Goal: Task Accomplishment & Management: Manage account settings

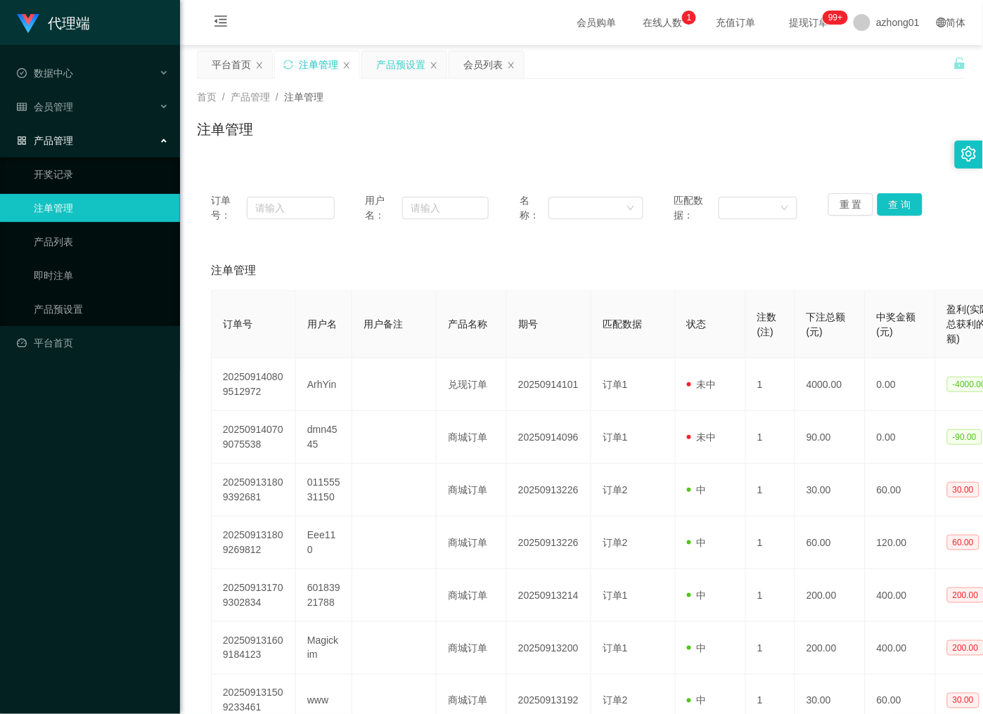
click at [392, 57] on div "产品预设置" at bounding box center [400, 64] width 49 height 27
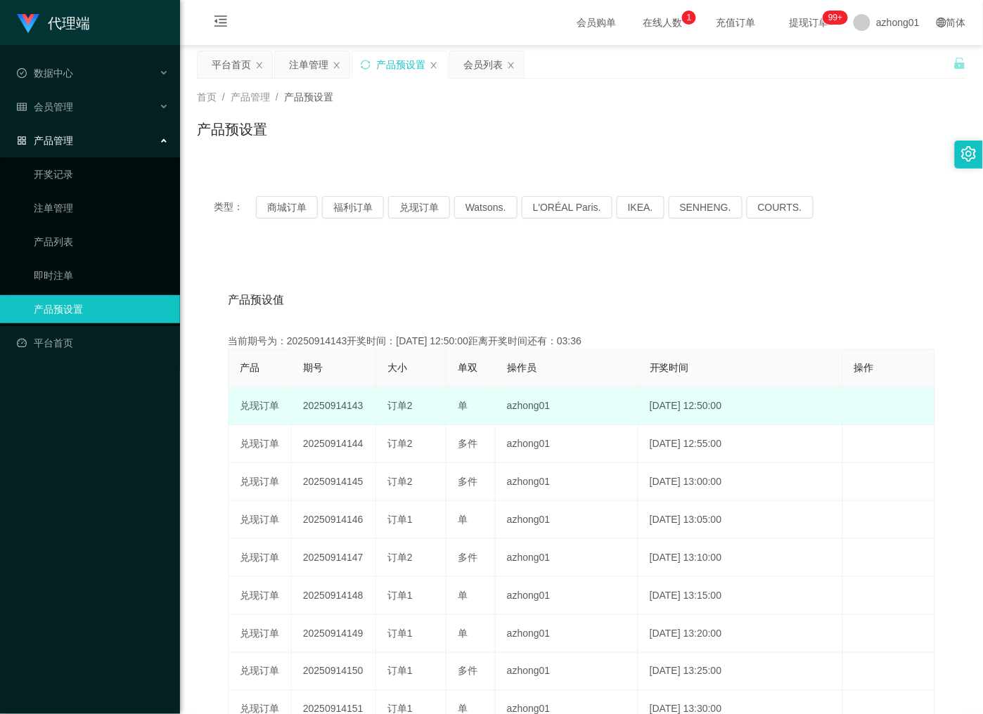
click at [338, 403] on td "20250914143" at bounding box center [334, 406] width 84 height 38
copy td "20250914143"
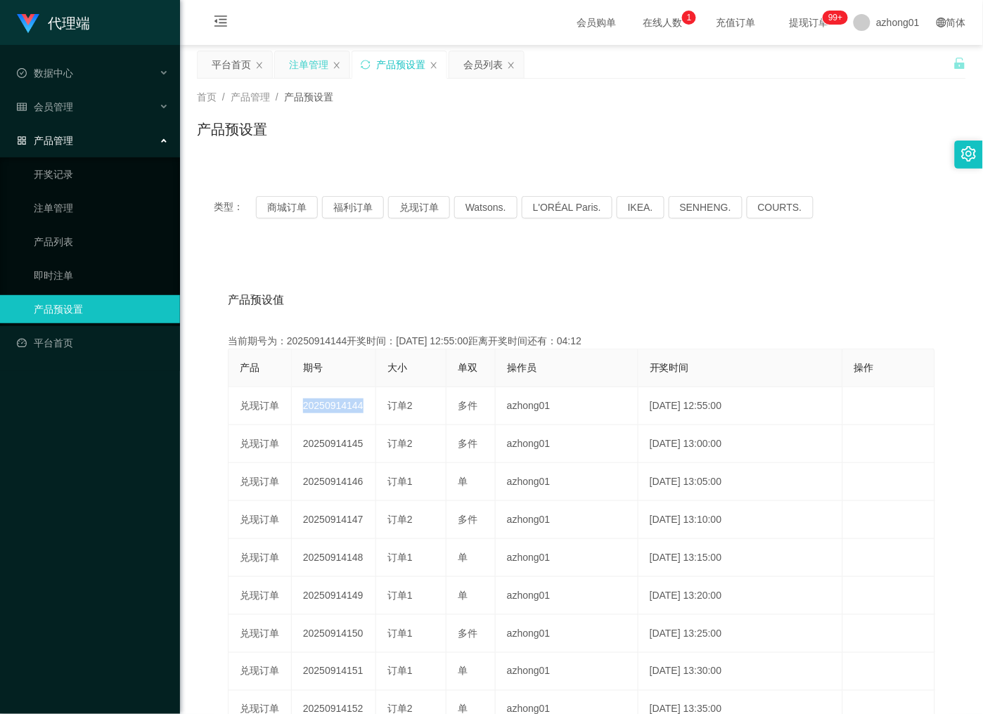
click at [301, 64] on div "注单管理" at bounding box center [308, 64] width 39 height 27
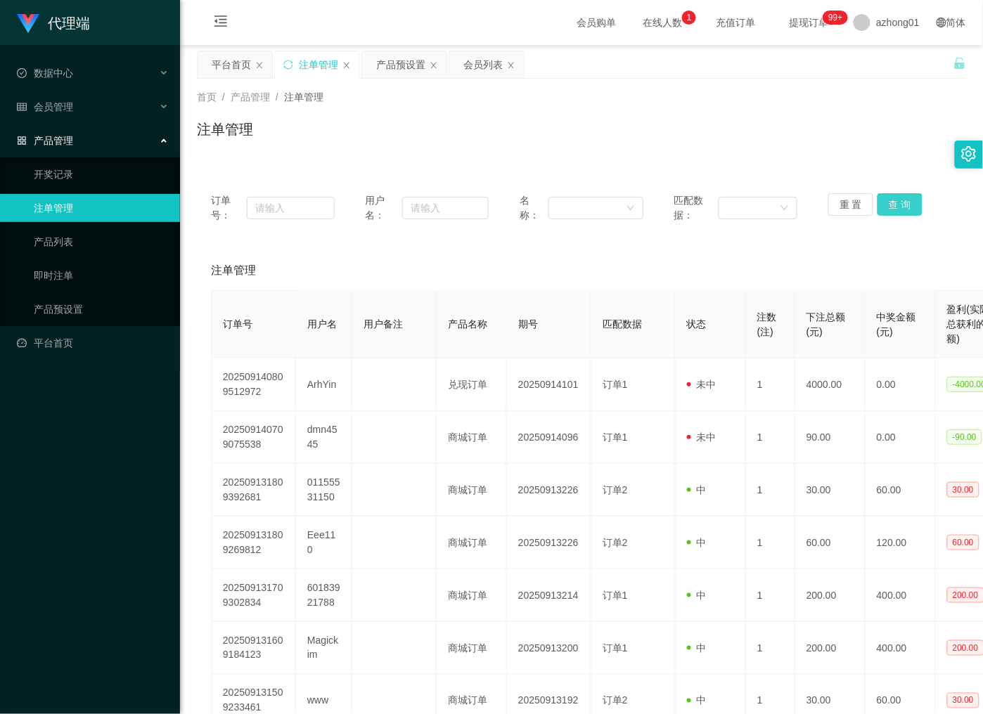
click at [889, 204] on button "查 询" at bounding box center [899, 204] width 45 height 22
click at [889, 204] on div "重 置 查 询" at bounding box center [890, 208] width 124 height 30
click at [889, 204] on button "查 询" at bounding box center [899, 204] width 45 height 22
click at [889, 204] on div "重 置 查 询" at bounding box center [890, 208] width 124 height 30
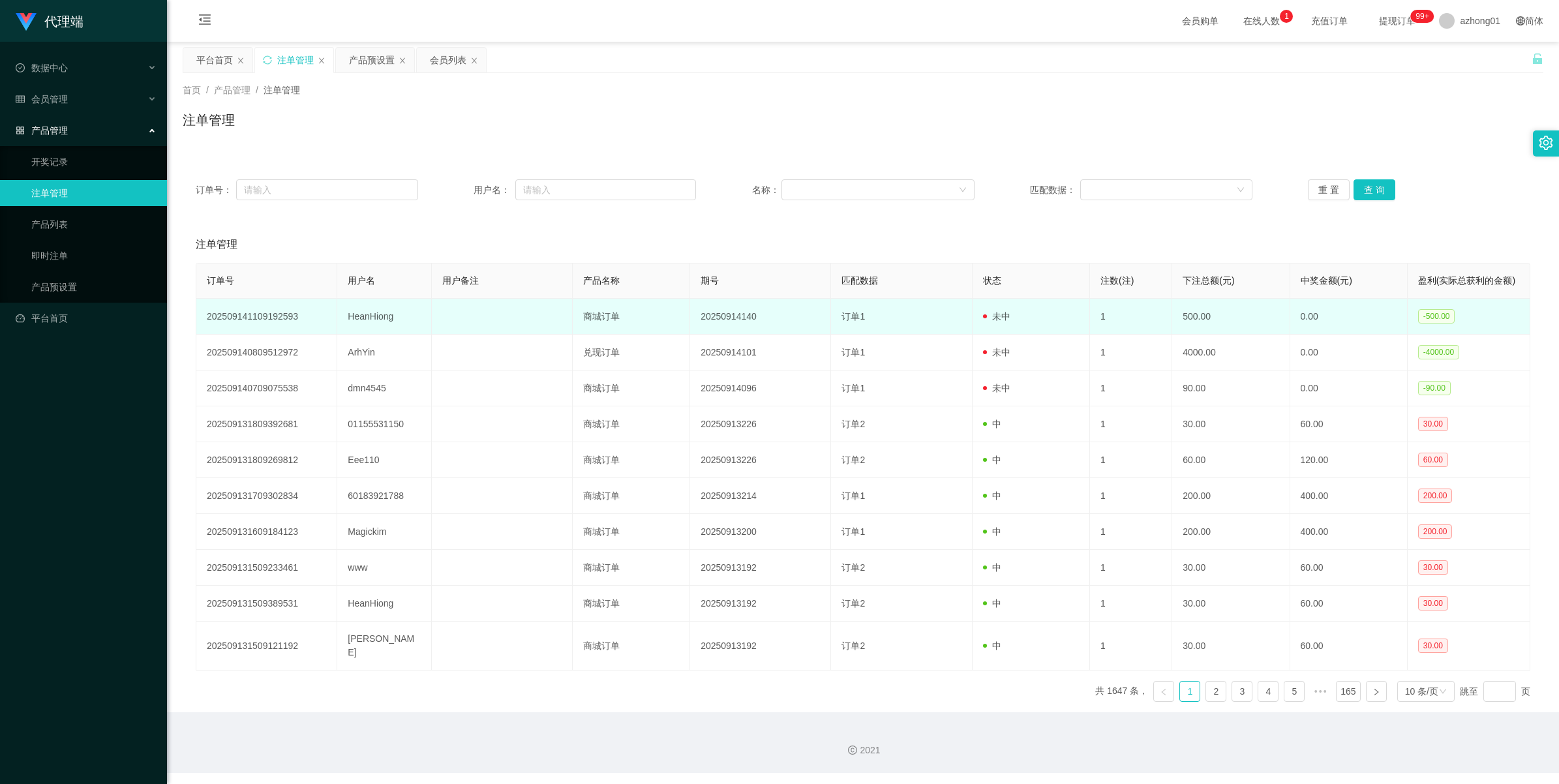
click at [382, 317] on td "HeanHiong" at bounding box center [383, 316] width 94 height 36
drag, startPoint x: 382, startPoint y: 317, endPoint x: 390, endPoint y: 317, distance: 8.0
click at [382, 317] on td "HeanHiong" at bounding box center [383, 316] width 94 height 36
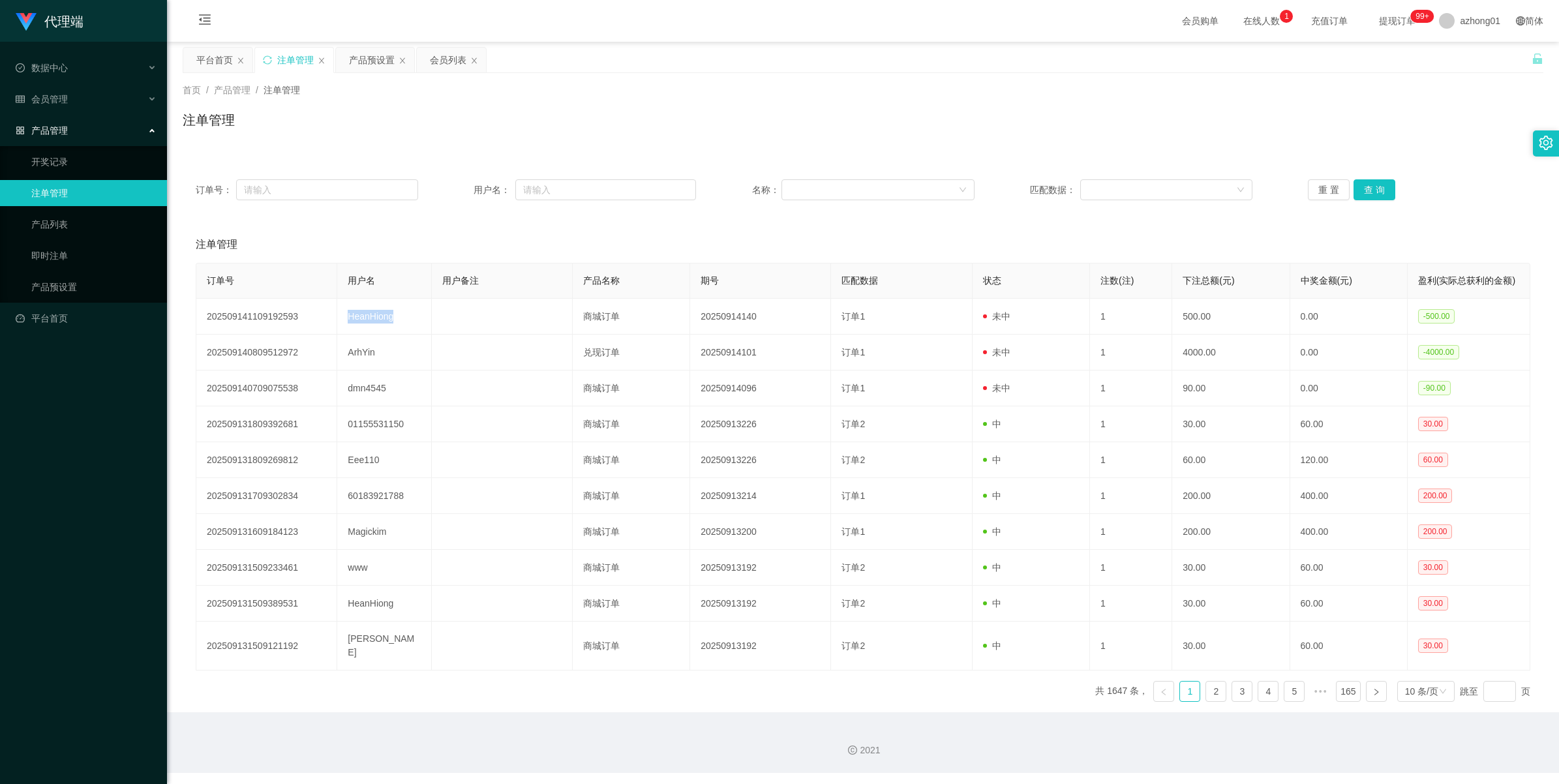
copy td "HeanHiong"
click at [298, 58] on div "注单管理" at bounding box center [295, 59] width 36 height 25
click at [354, 56] on div "产品预设置" at bounding box center [371, 59] width 45 height 25
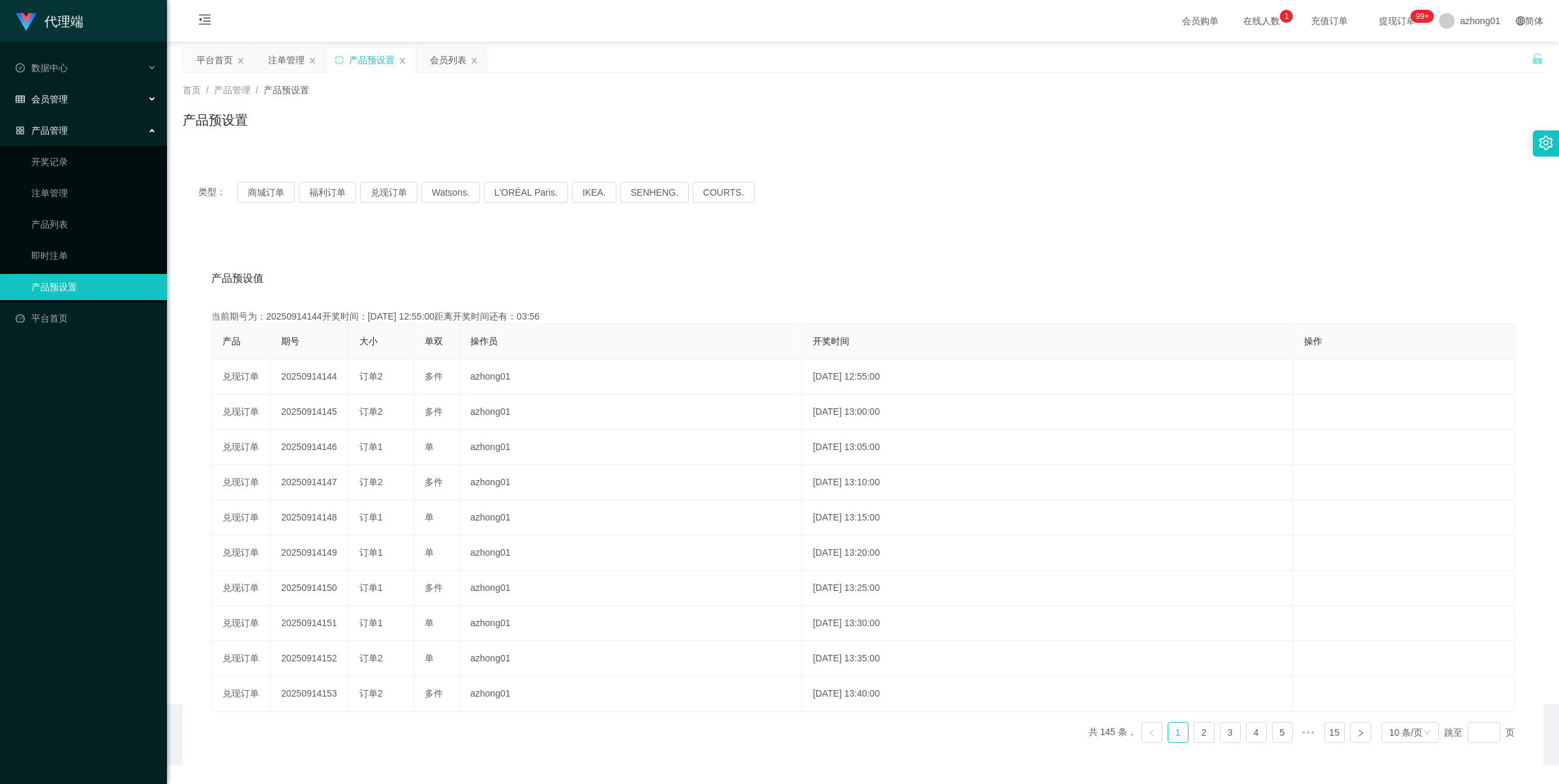
click at [63, 99] on span "会员管理" at bounding box center [42, 98] width 52 height 10
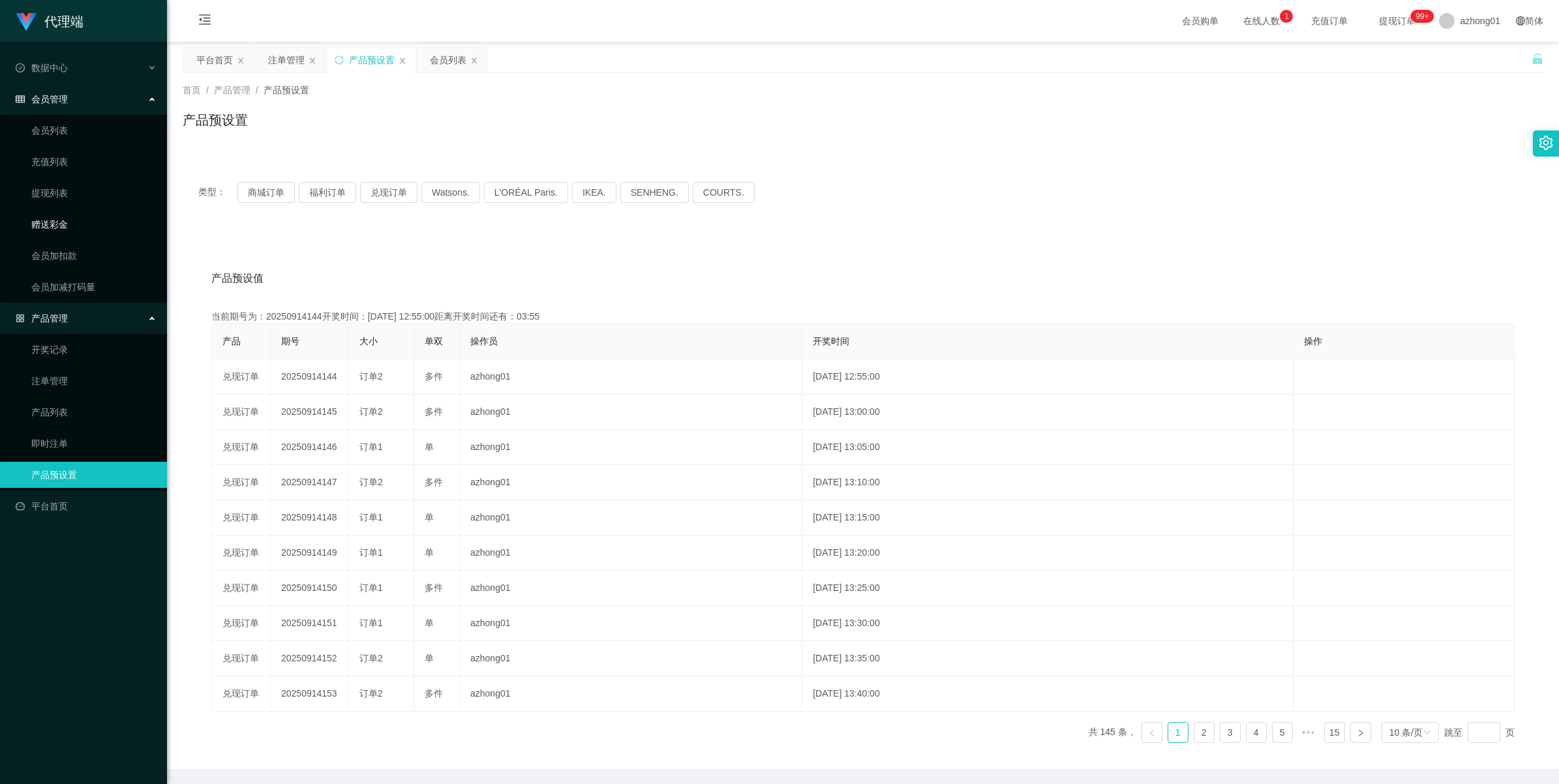
click at [51, 223] on link "赠送彩金" at bounding box center [94, 225] width 125 height 26
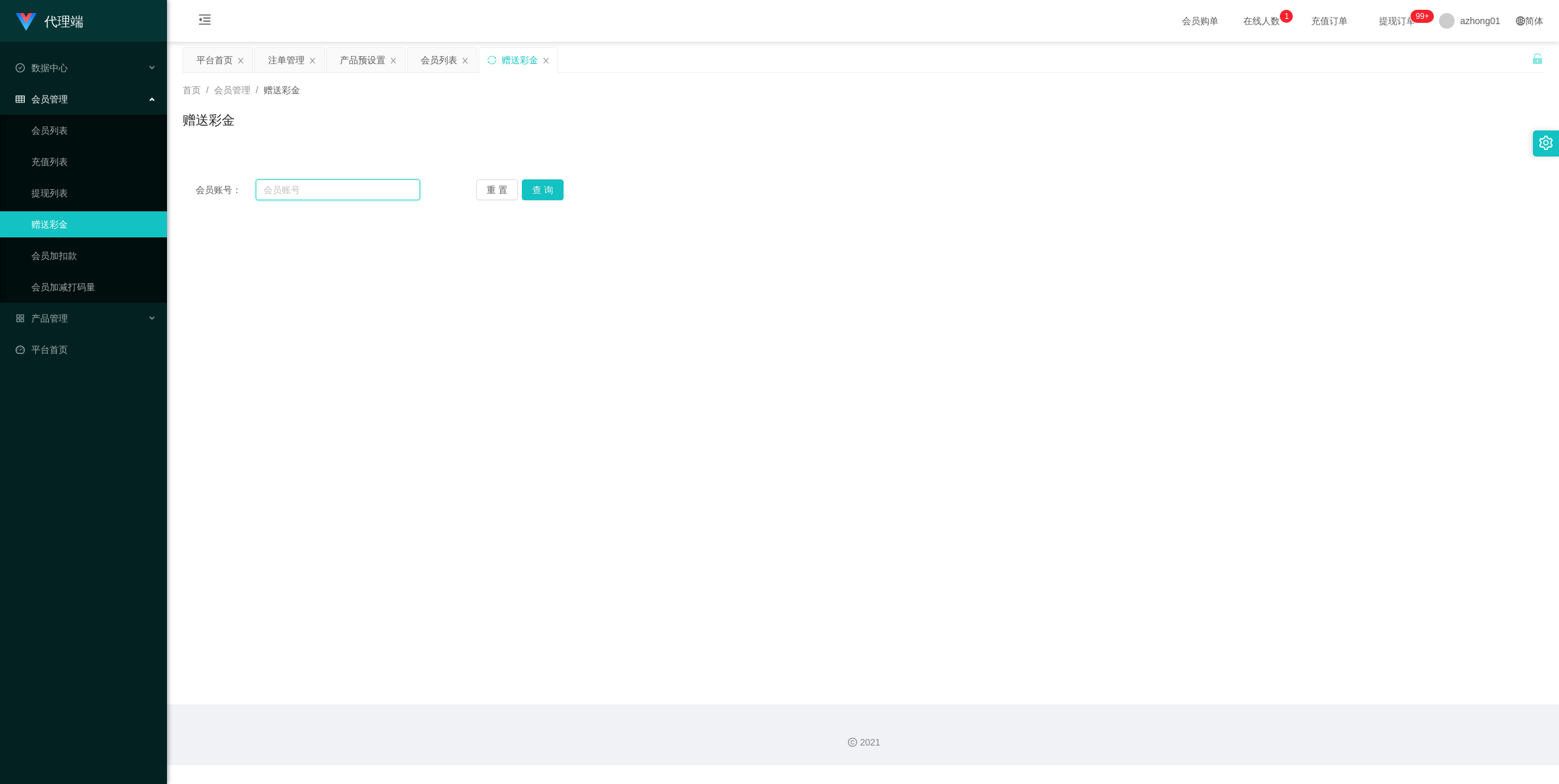
click at [318, 191] on input "text" at bounding box center [338, 189] width 164 height 20
paste input "HeanHiong"
type input "HeanHiong"
click at [543, 187] on button "查 询" at bounding box center [542, 189] width 42 height 20
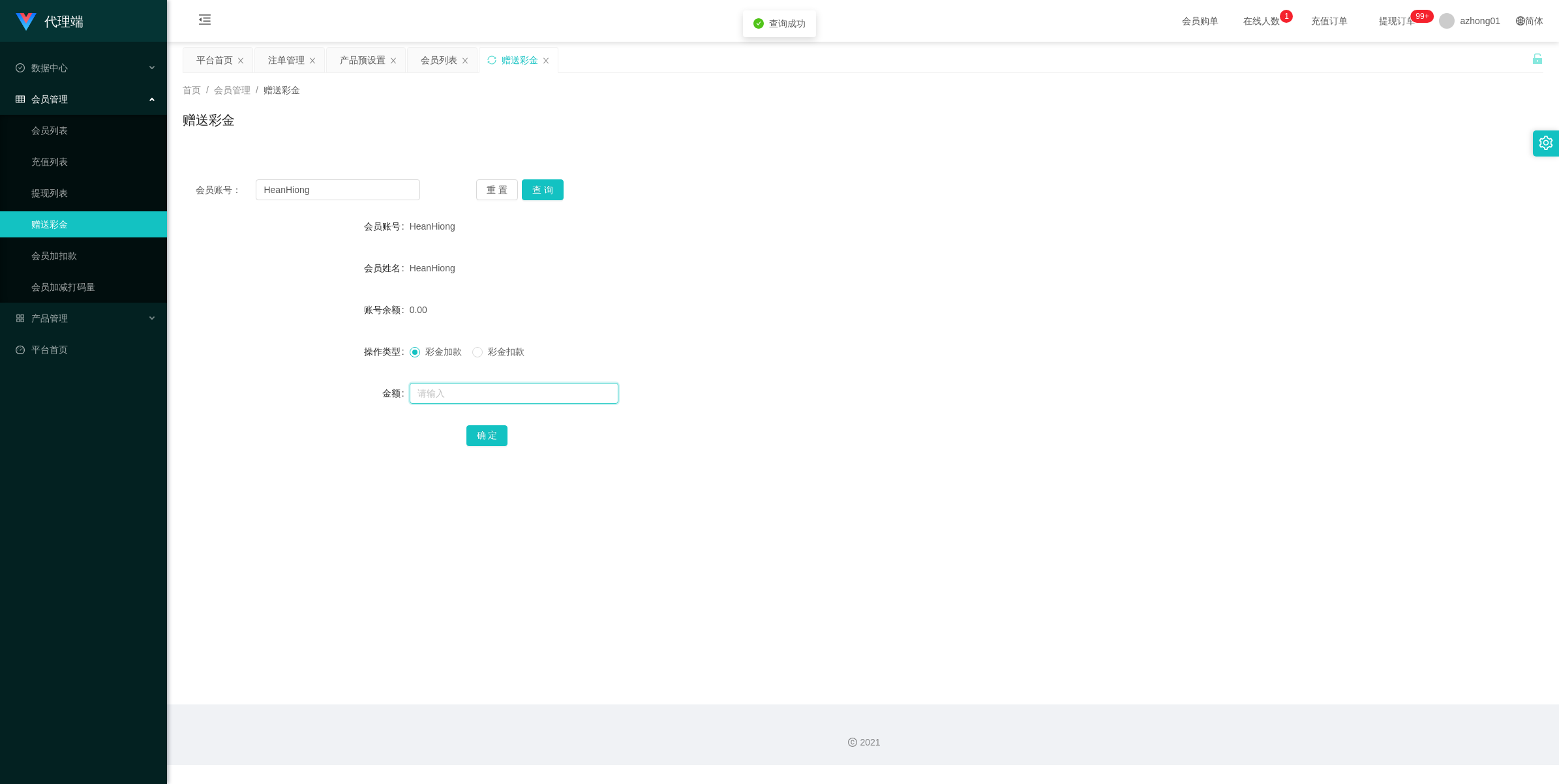
click at [436, 385] on input "text" at bounding box center [514, 393] width 209 height 20
type input "700"
click at [484, 445] on button "确 定" at bounding box center [487, 435] width 42 height 20
click at [551, 185] on button "查 询" at bounding box center [542, 189] width 42 height 20
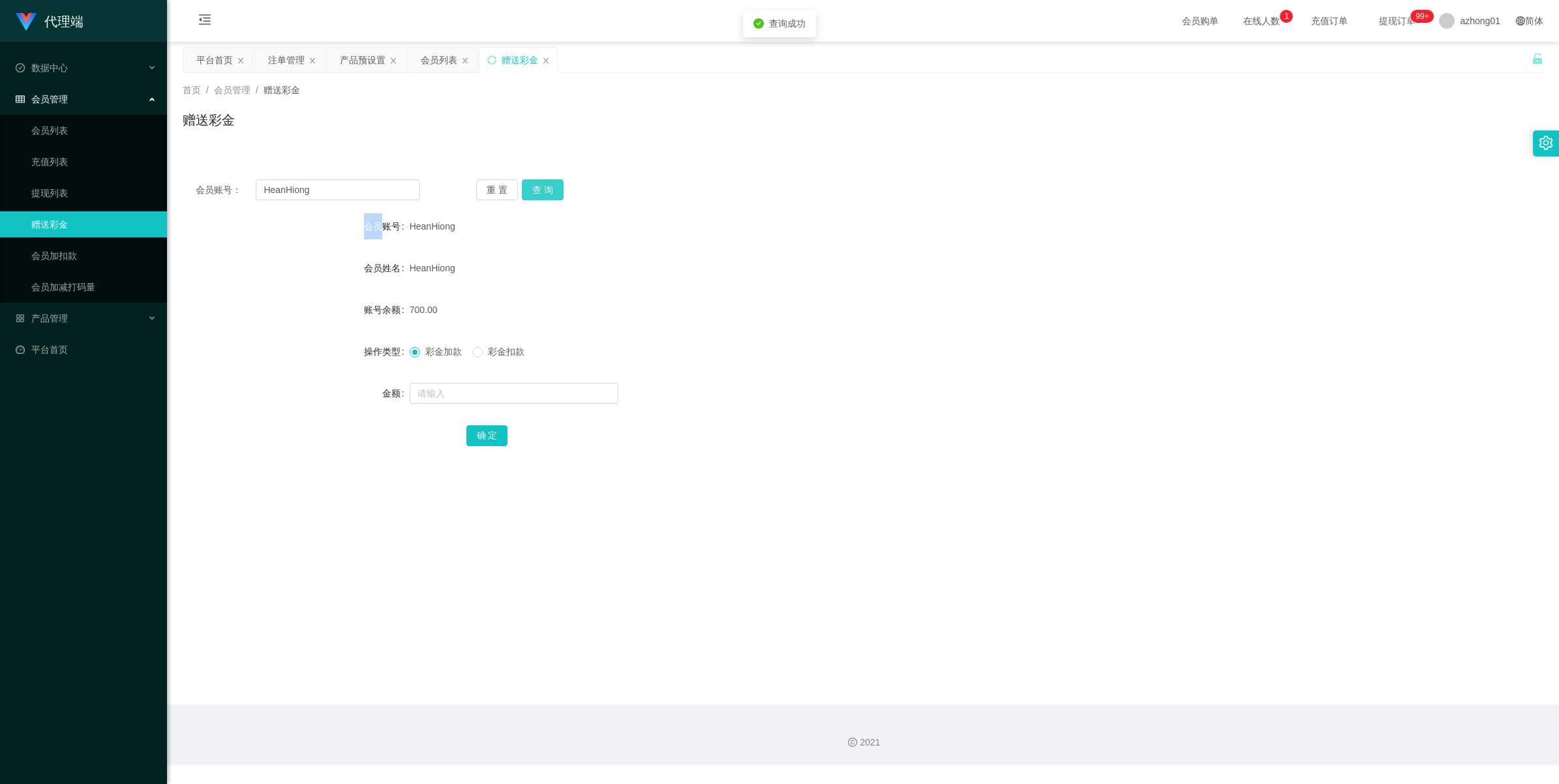
click at [551, 185] on div "重 置 查 询" at bounding box center [588, 189] width 225 height 20
click at [551, 185] on button "查 询" at bounding box center [542, 189] width 42 height 20
click at [551, 185] on div "重 置 查 询" at bounding box center [588, 189] width 225 height 20
click at [279, 59] on div "注单管理" at bounding box center [286, 59] width 36 height 25
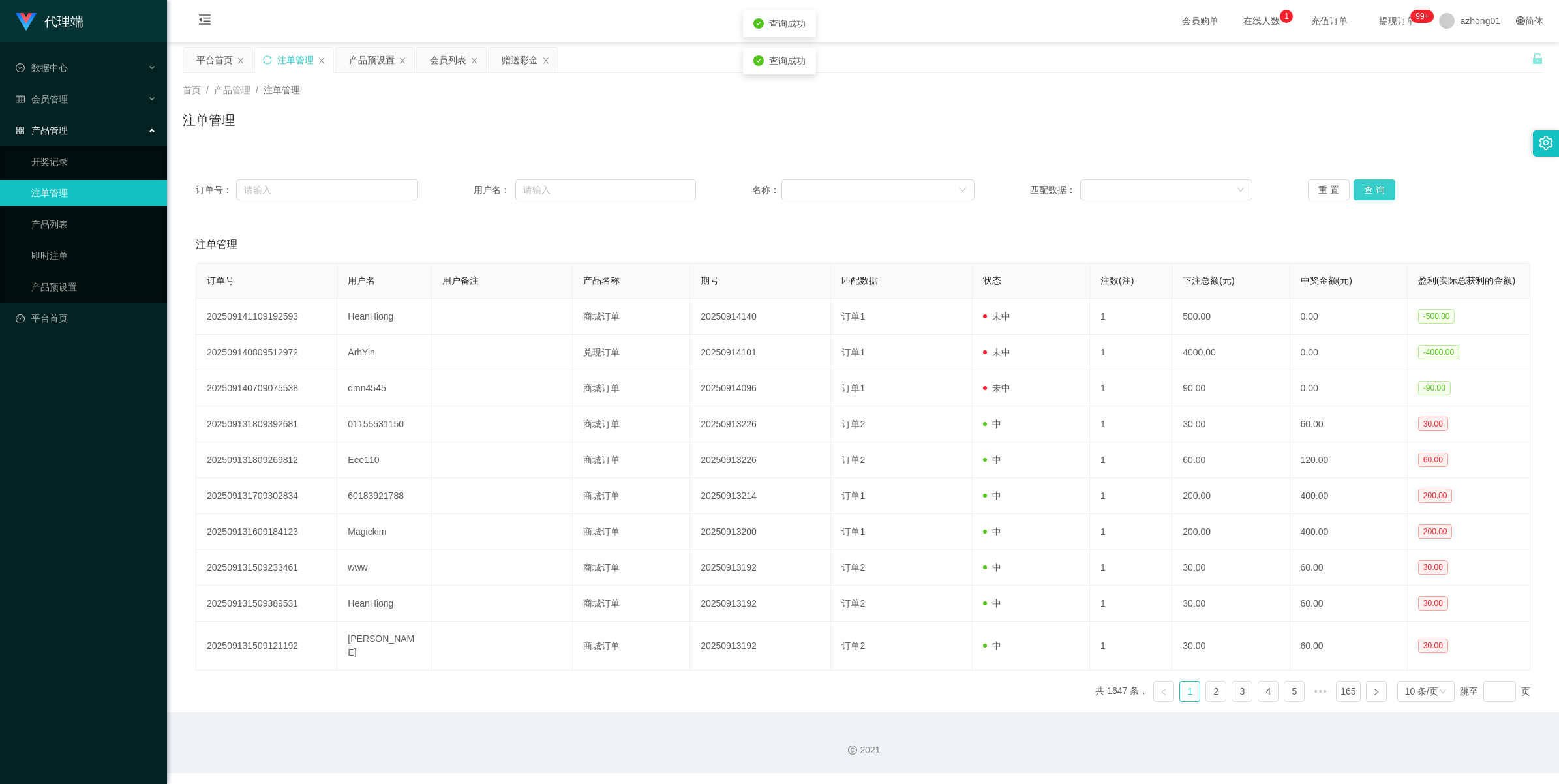
click at [911, 184] on button "查 询" at bounding box center [1374, 189] width 42 height 20
click at [911, 184] on div "重 置 查 询" at bounding box center [1420, 189] width 223 height 20
click at [911, 184] on button "查 询" at bounding box center [1374, 189] width 42 height 20
click at [911, 184] on div "重 置 查 询" at bounding box center [1420, 189] width 223 height 20
click at [911, 184] on button "查 询" at bounding box center [1374, 189] width 42 height 20
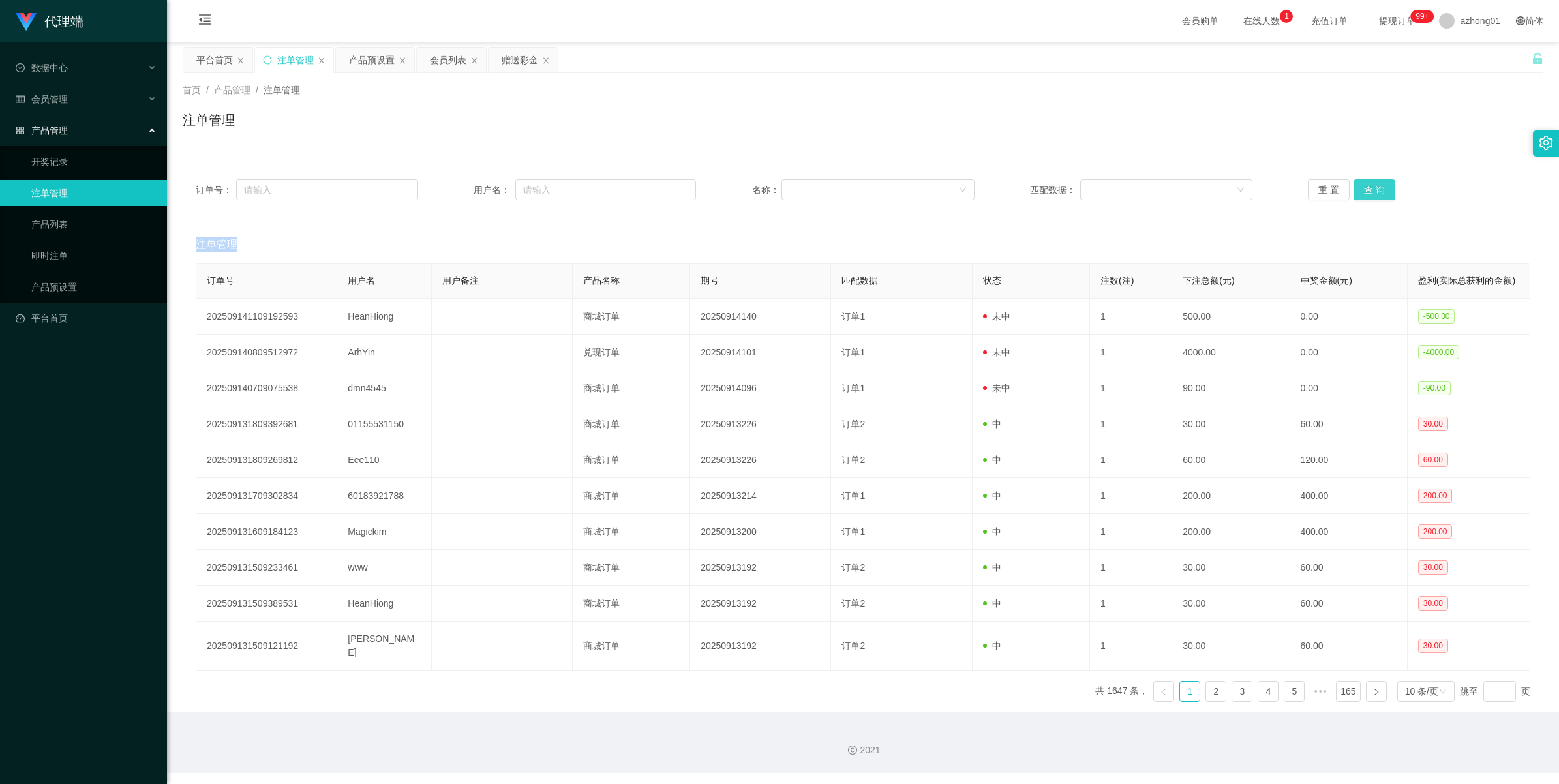
click at [911, 184] on div "重 置 查 询" at bounding box center [1420, 189] width 223 height 20
click at [911, 184] on button "查 询" at bounding box center [1374, 189] width 42 height 20
click at [911, 184] on div "重 置 查 询" at bounding box center [1420, 189] width 223 height 20
click at [911, 184] on button "查 询" at bounding box center [1374, 189] width 42 height 20
click at [911, 184] on div "重 置 查 询" at bounding box center [1420, 189] width 223 height 20
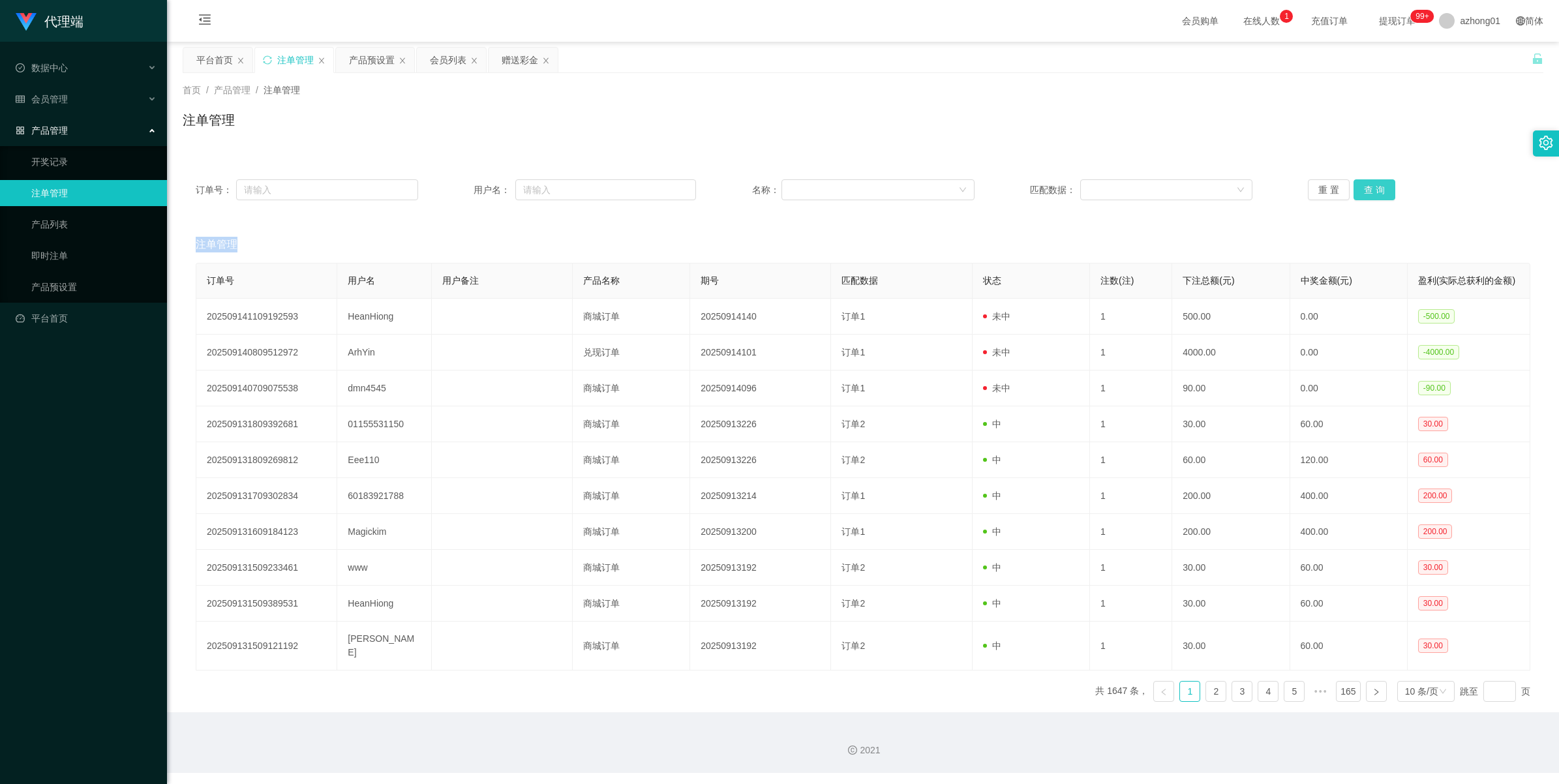
click at [911, 184] on button "查 询" at bounding box center [1374, 189] width 42 height 20
click at [911, 184] on div "重 置 查 询" at bounding box center [1420, 189] width 223 height 20
click at [911, 184] on button "查 询" at bounding box center [1374, 189] width 42 height 20
click at [282, 60] on div "注单管理" at bounding box center [295, 59] width 36 height 25
click at [509, 52] on div "赠送彩金" at bounding box center [520, 59] width 36 height 25
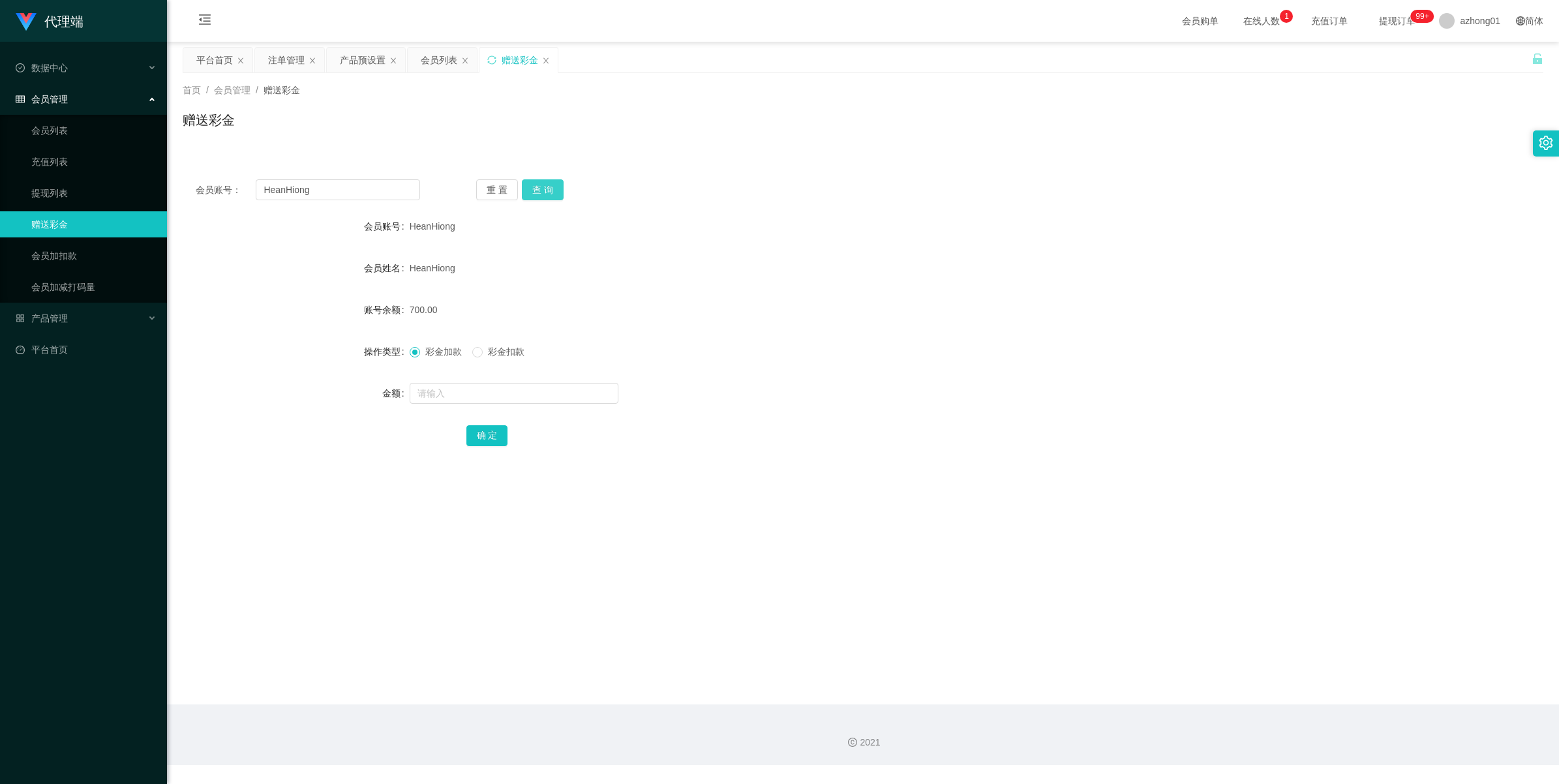
click at [539, 183] on button "查 询" at bounding box center [542, 189] width 42 height 20
click at [539, 183] on div "重 置 查 询" at bounding box center [588, 189] width 225 height 20
click at [539, 183] on button "查 询" at bounding box center [542, 189] width 42 height 20
click at [539, 183] on div "重 置 查 询" at bounding box center [588, 189] width 225 height 20
click at [346, 57] on div "产品预设置" at bounding box center [362, 59] width 45 height 25
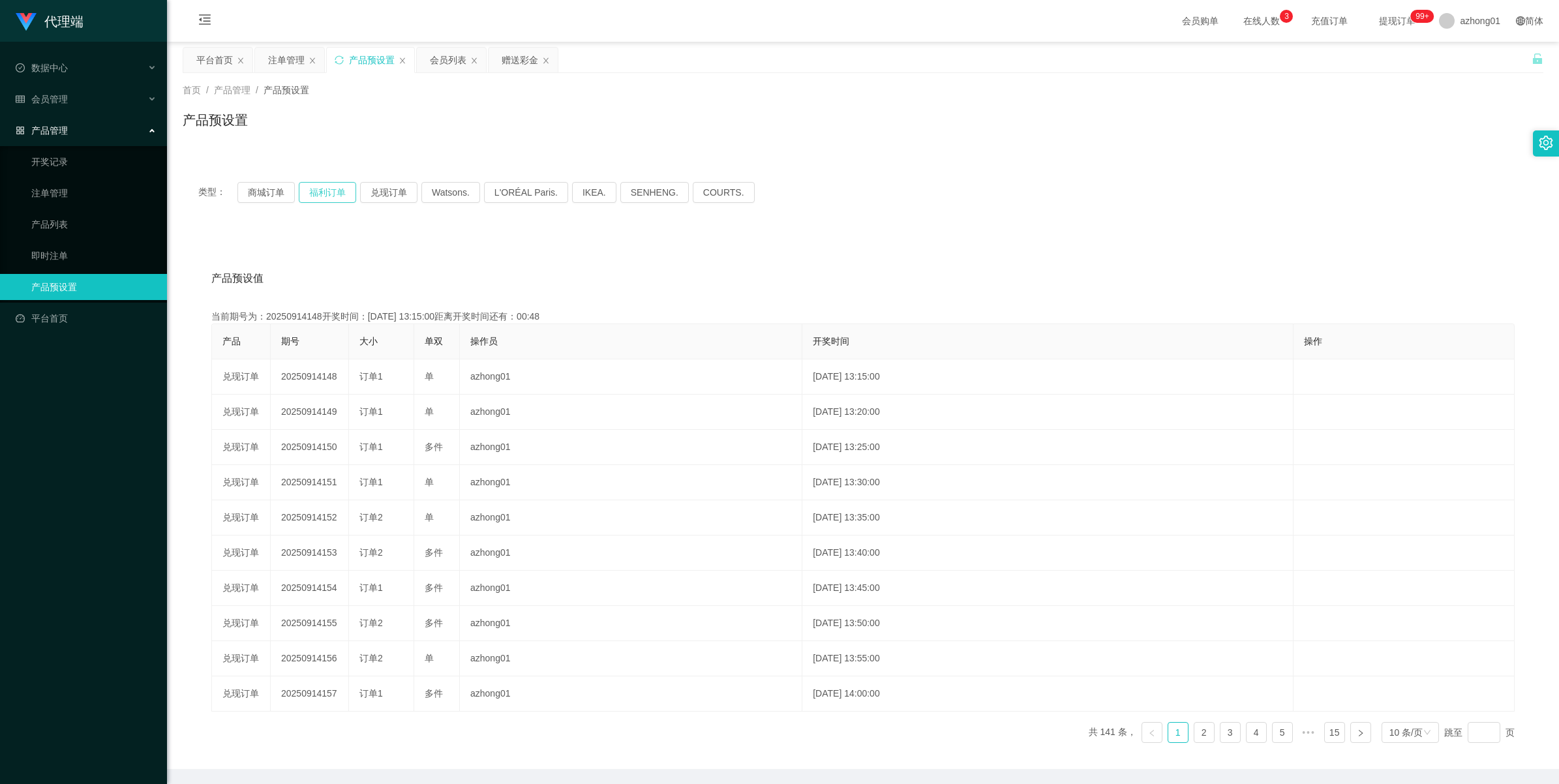
click at [322, 187] on button "福利订单" at bounding box center [328, 192] width 58 height 20
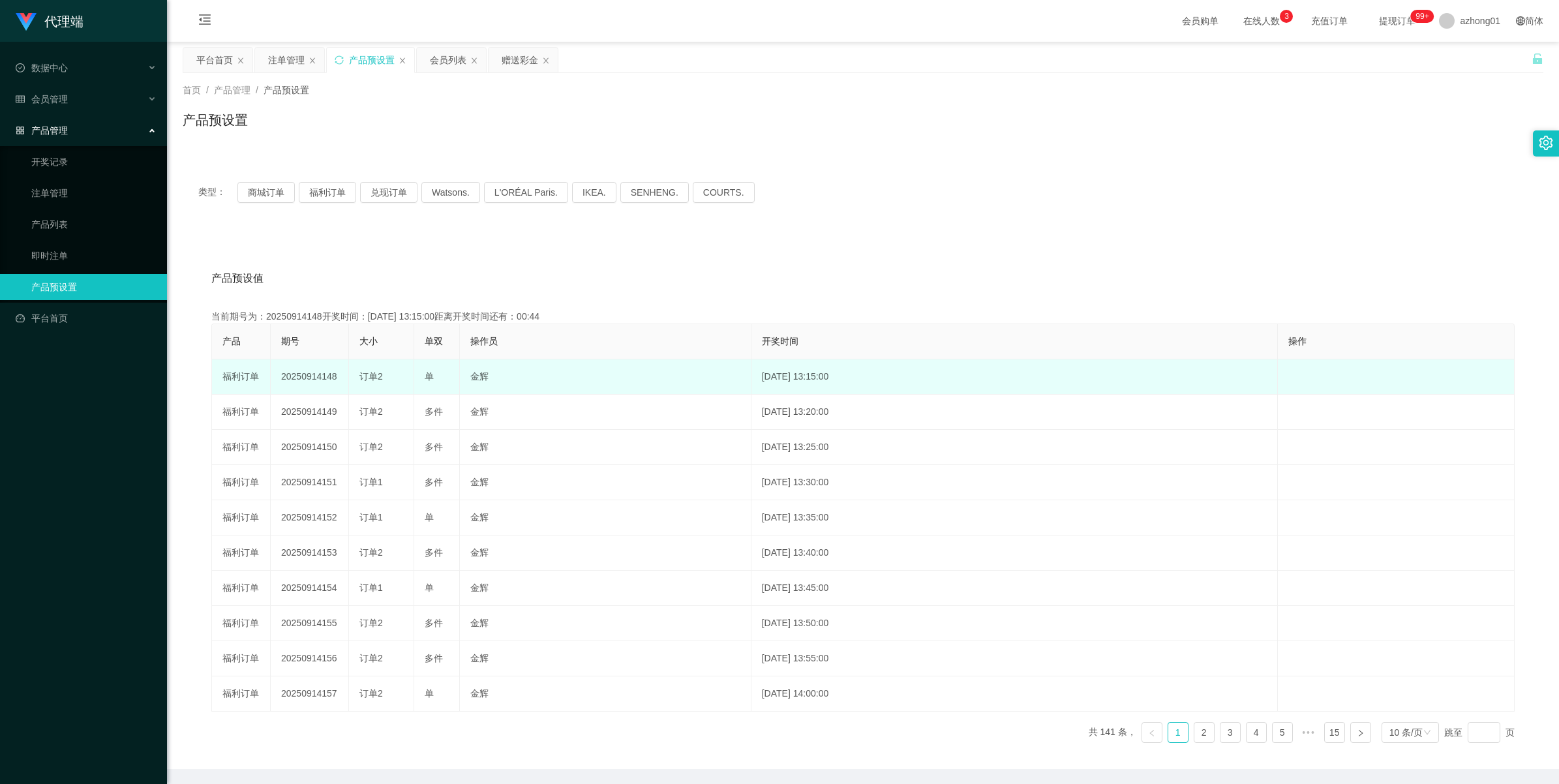
click at [300, 376] on td "20250914148" at bounding box center [310, 377] width 78 height 35
copy td "20250914148"
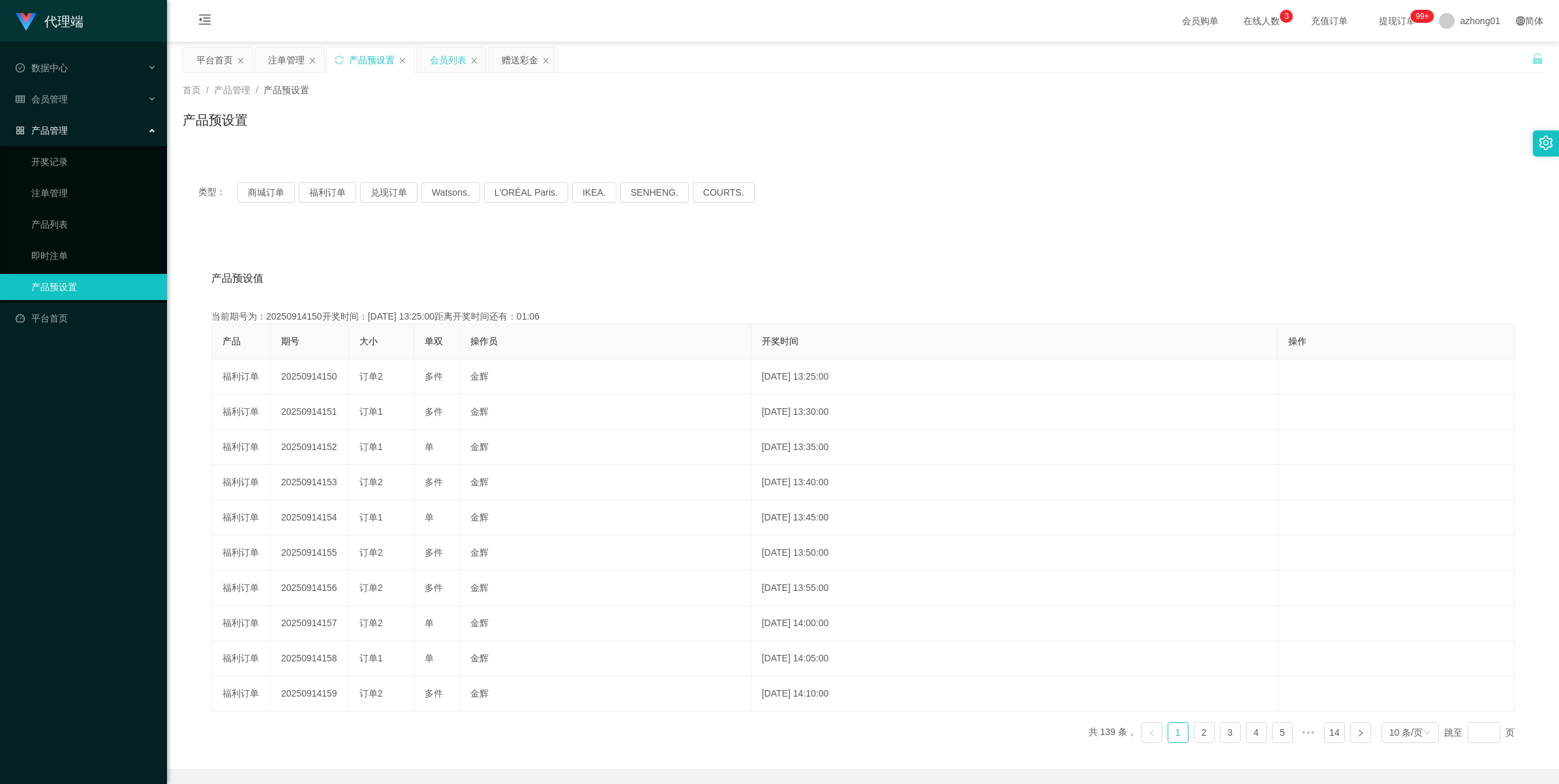
click at [296, 62] on div "注单管理" at bounding box center [286, 59] width 36 height 25
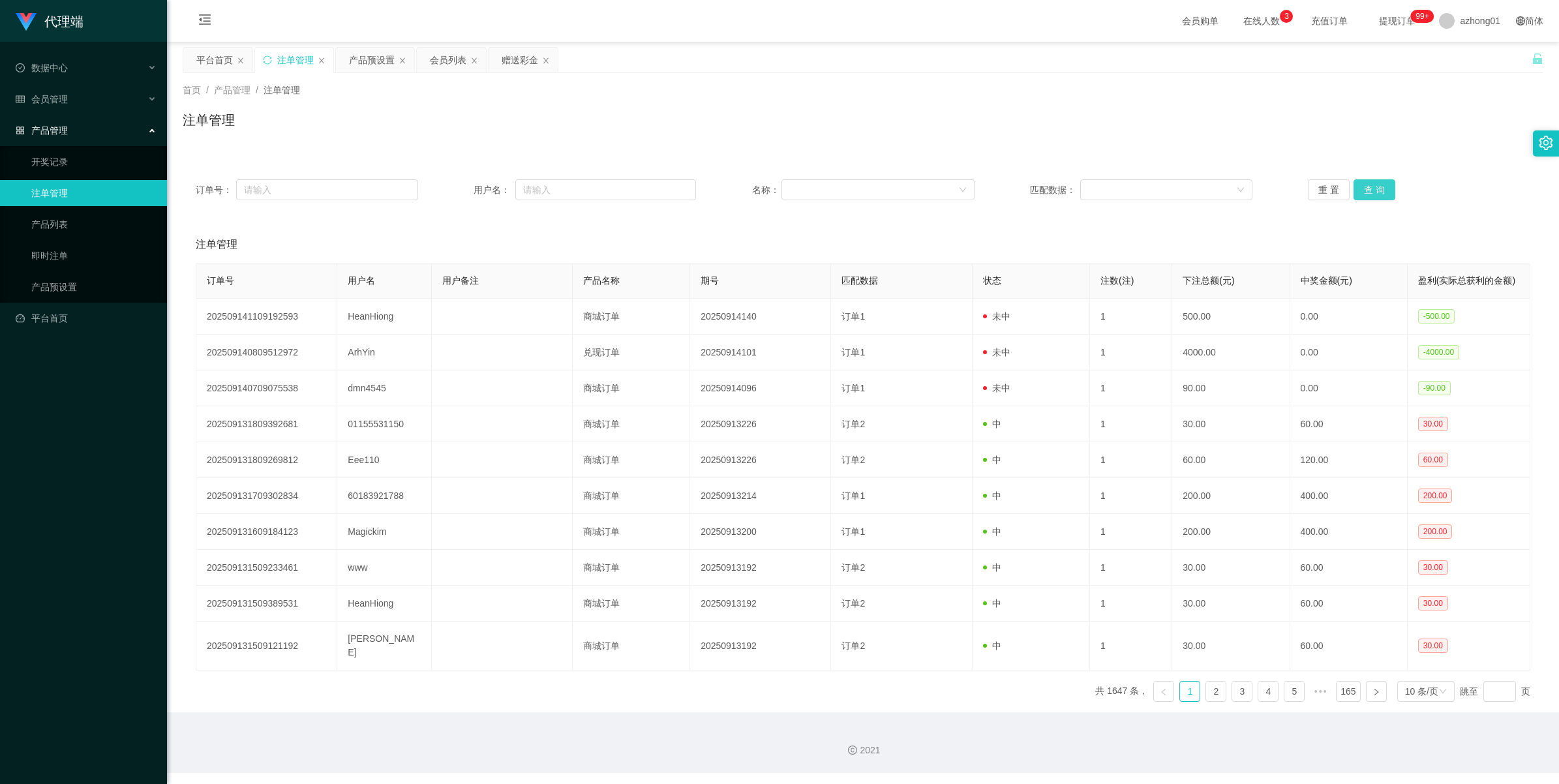
click at [911, 196] on button "查 询" at bounding box center [1374, 189] width 42 height 20
click at [911, 196] on div "重 置 查 询" at bounding box center [1420, 189] width 223 height 20
click at [67, 99] on div "会员管理" at bounding box center [84, 99] width 167 height 26
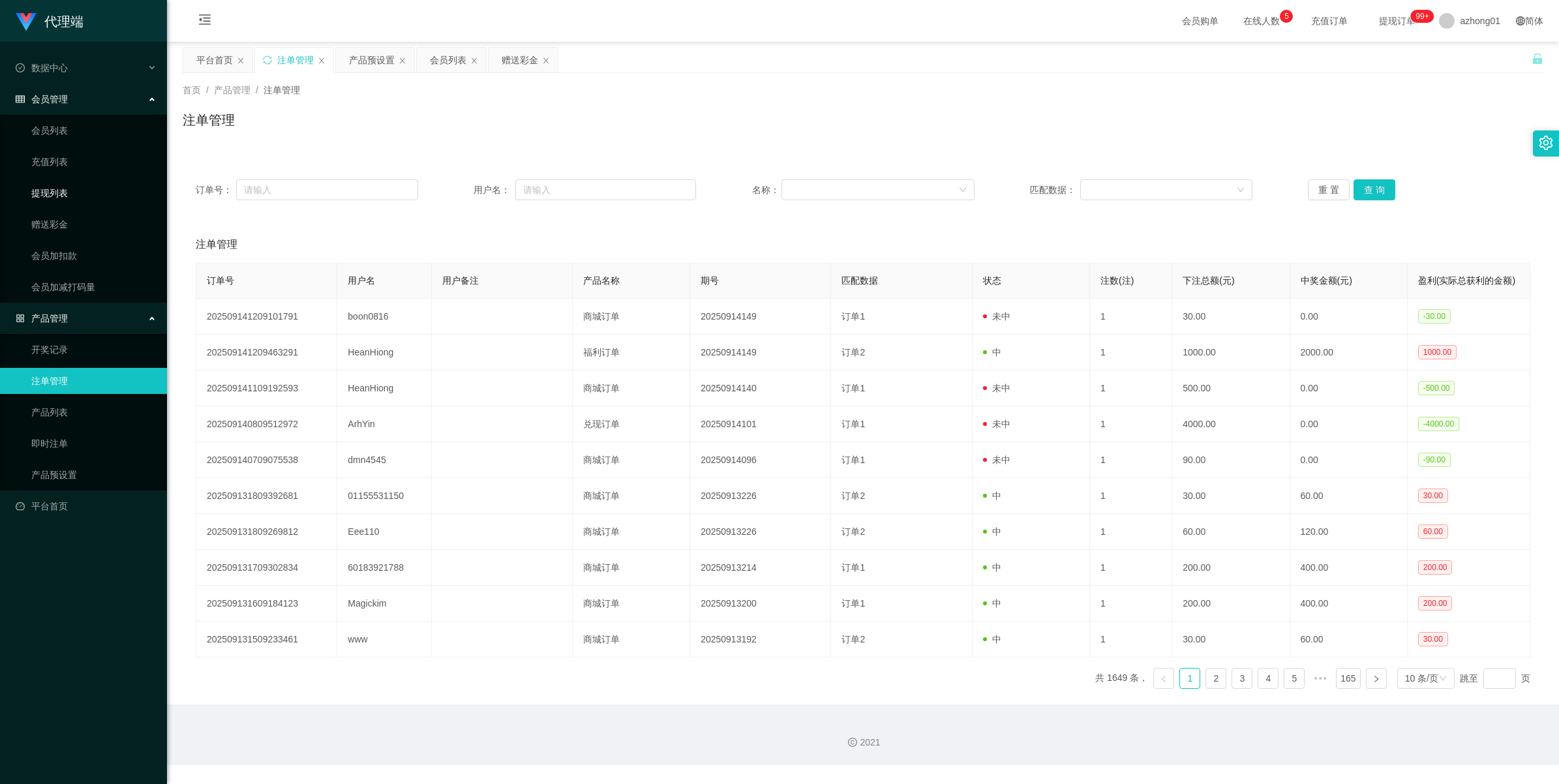
click at [54, 186] on link "提现列表" at bounding box center [94, 193] width 125 height 26
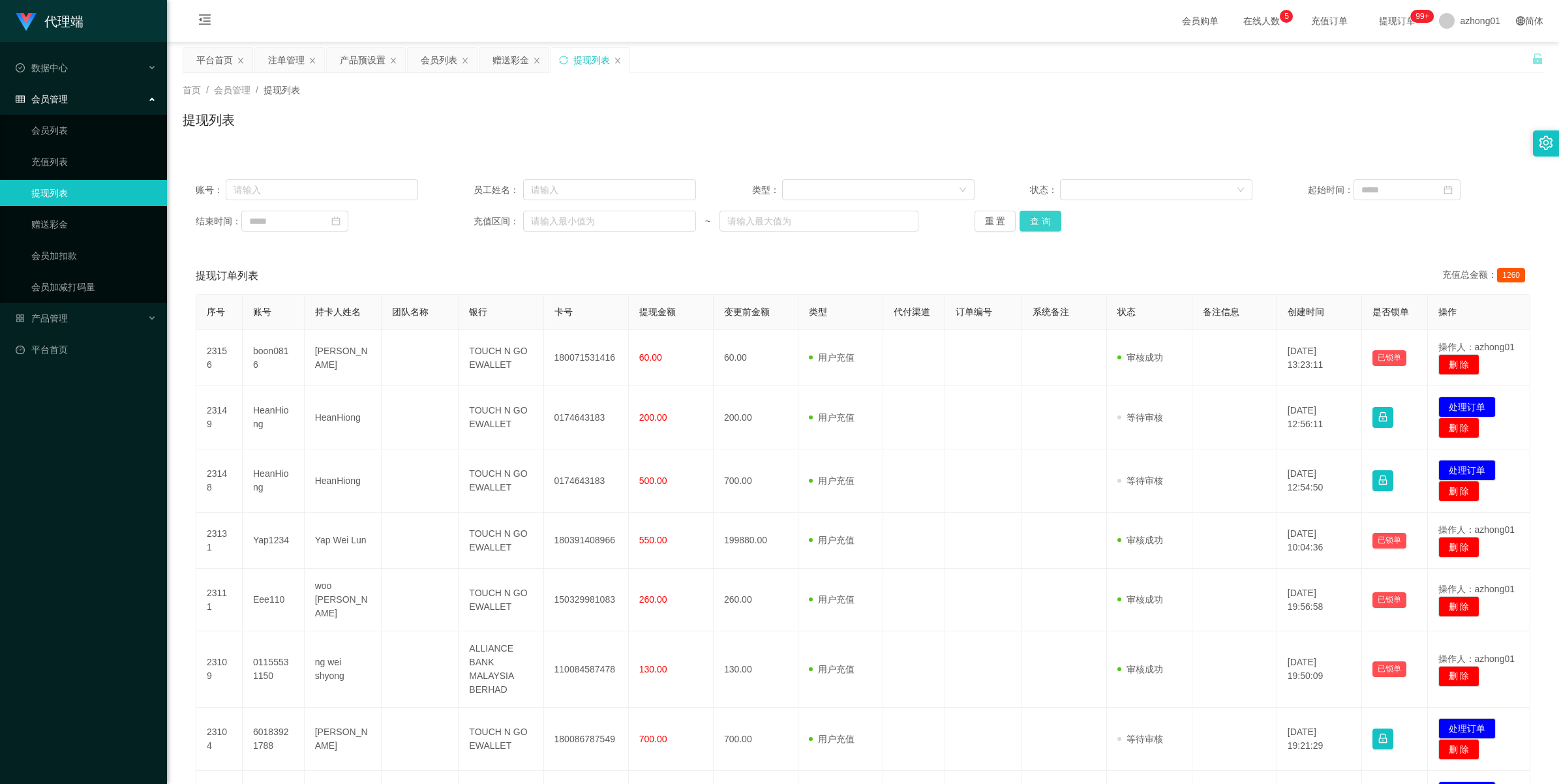
click at [911, 220] on button "查 询" at bounding box center [1040, 221] width 42 height 20
click at [911, 220] on div "重 置 查 询" at bounding box center [1086, 221] width 223 height 20
click at [911, 220] on button "查 询" at bounding box center [1048, 221] width 56 height 20
click at [911, 220] on div "重 置 查 询" at bounding box center [1086, 221] width 223 height 20
click at [911, 220] on button "查 询" at bounding box center [1048, 221] width 56 height 20
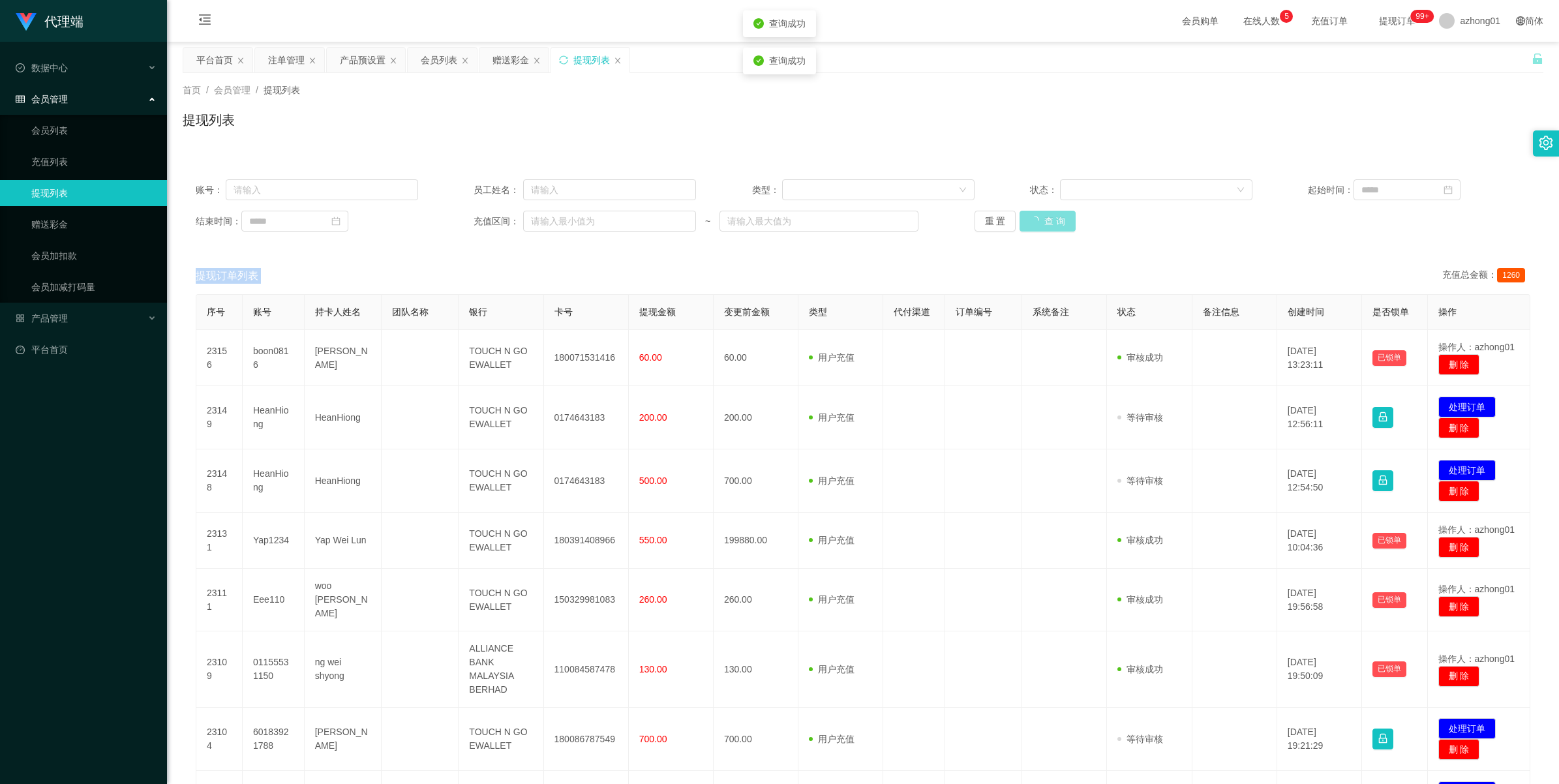
click at [911, 220] on div "重 置 查 询" at bounding box center [1086, 221] width 223 height 20
click at [911, 220] on button "查 询" at bounding box center [1040, 221] width 42 height 20
click at [911, 220] on div "重 置 查 询" at bounding box center [1086, 221] width 223 height 20
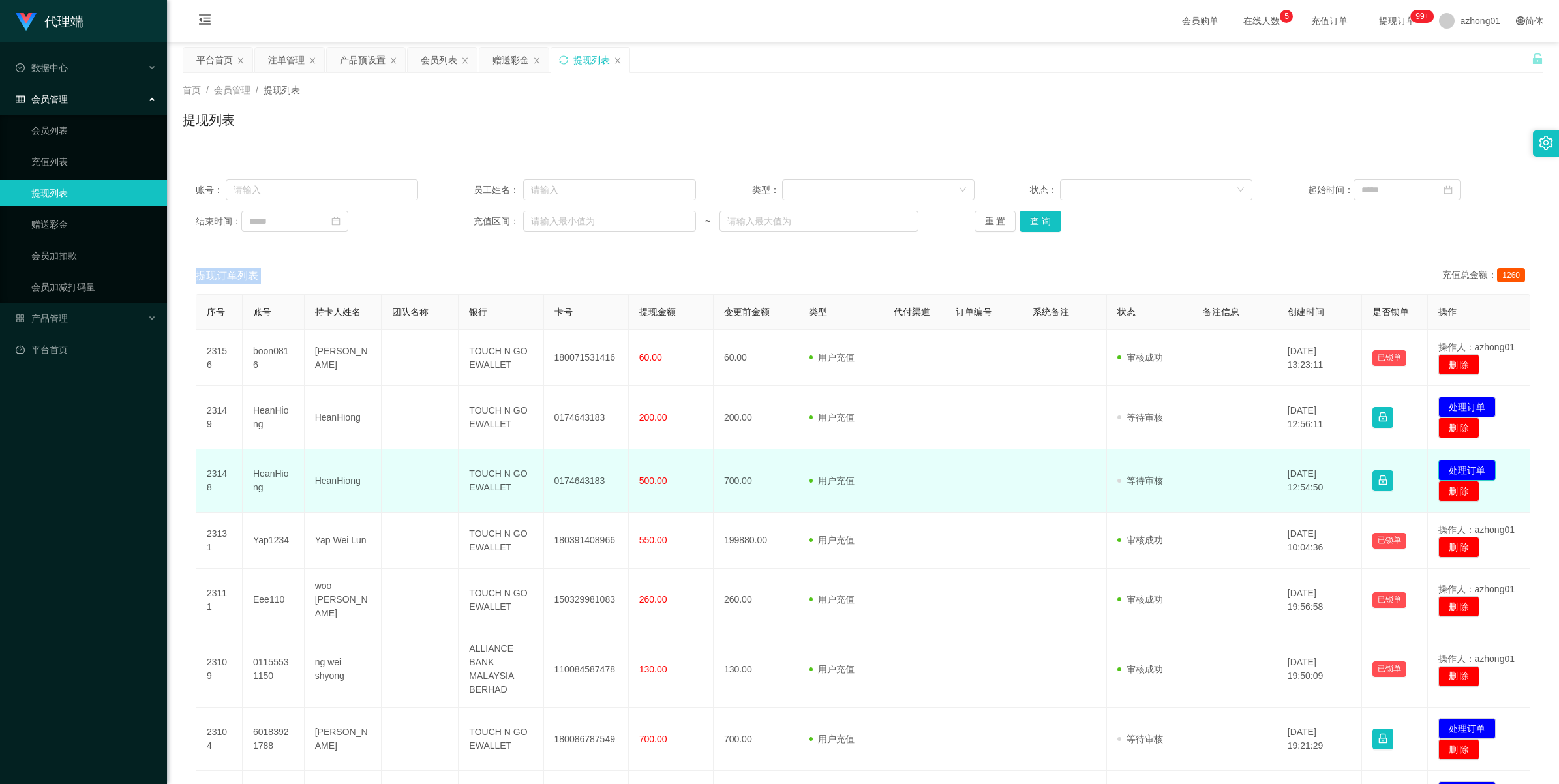
click at [911, 473] on button "处理订单" at bounding box center [1467, 470] width 58 height 20
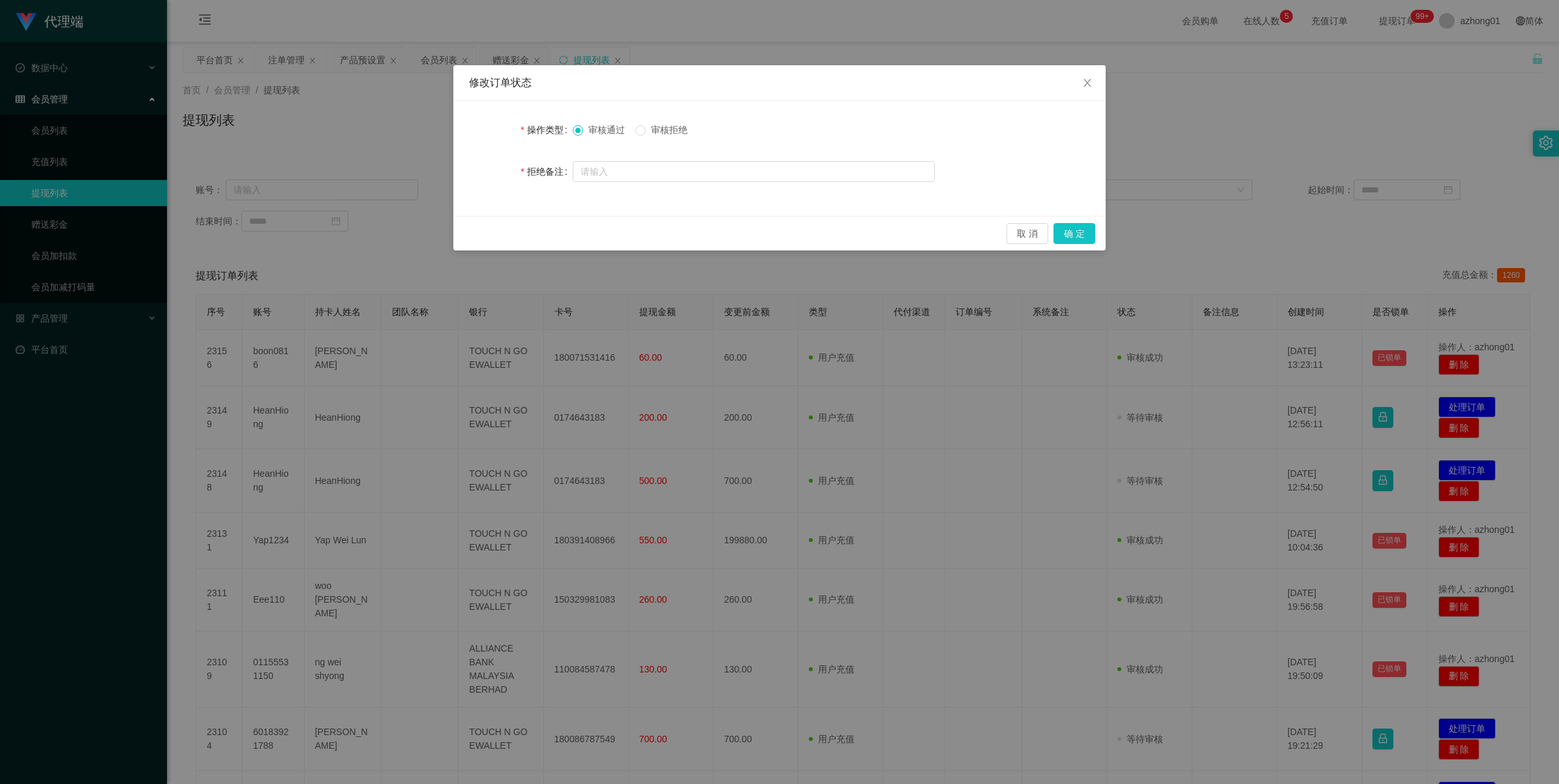
click at [661, 132] on span "审核拒绝" at bounding box center [669, 129] width 47 height 10
click at [911, 232] on button "确 定" at bounding box center [1074, 233] width 42 height 20
